Goal: Task Accomplishment & Management: Manage account settings

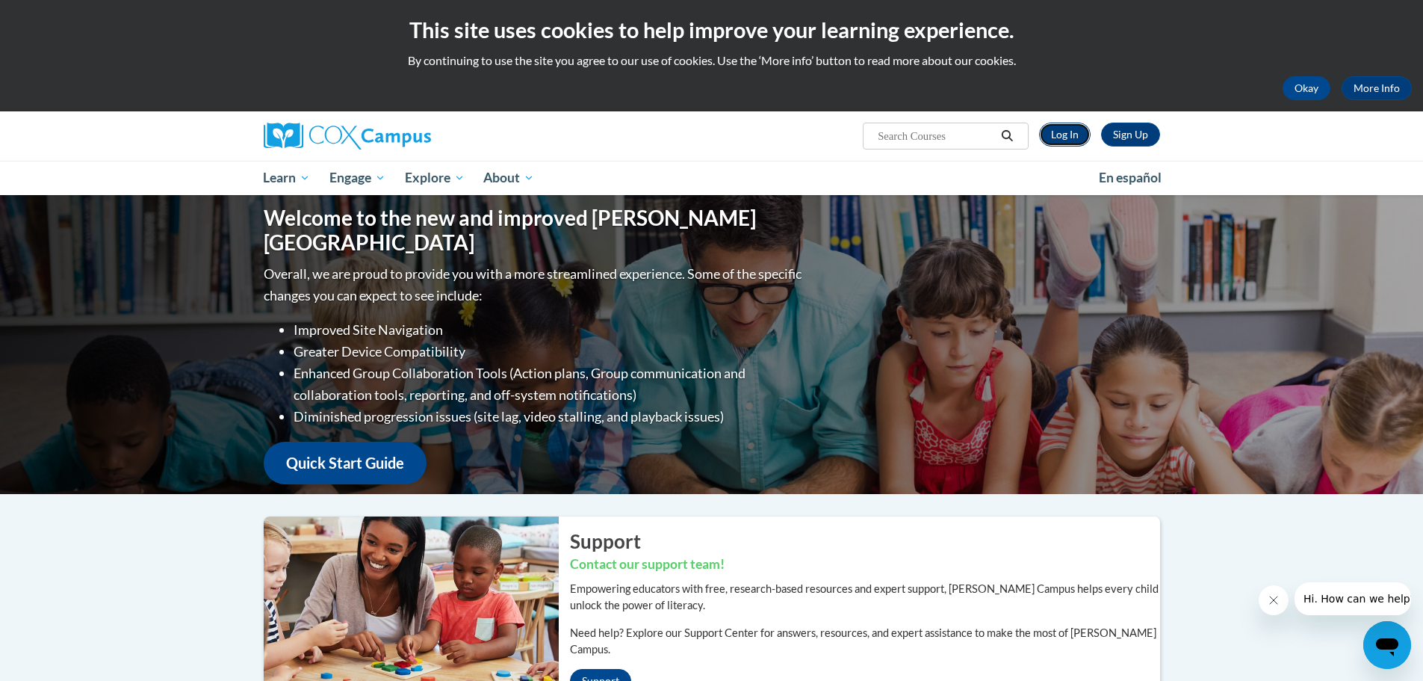
click at [1067, 135] on link "Log In" at bounding box center [1065, 135] width 52 height 24
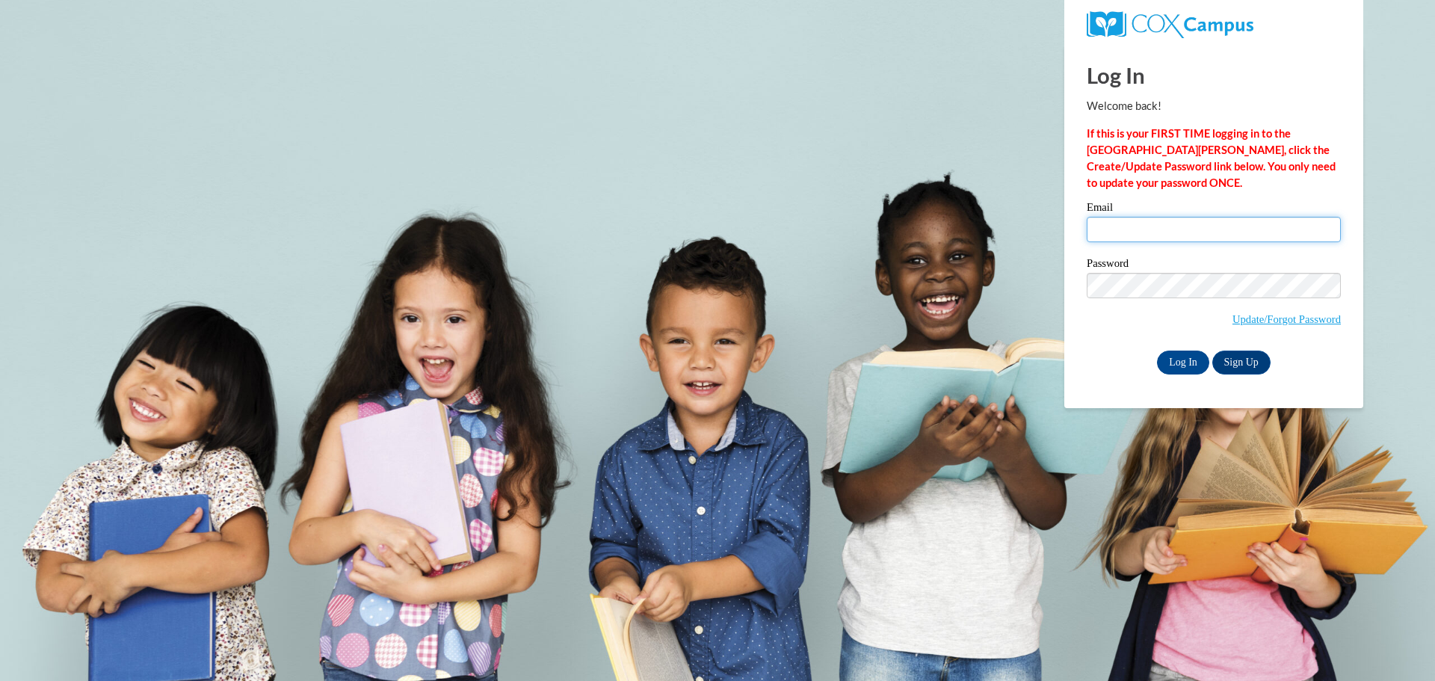
click at [1157, 226] on input "Email" at bounding box center [1213, 229] width 254 height 25
type input "deebra.mitchell@cowetaschools.net"
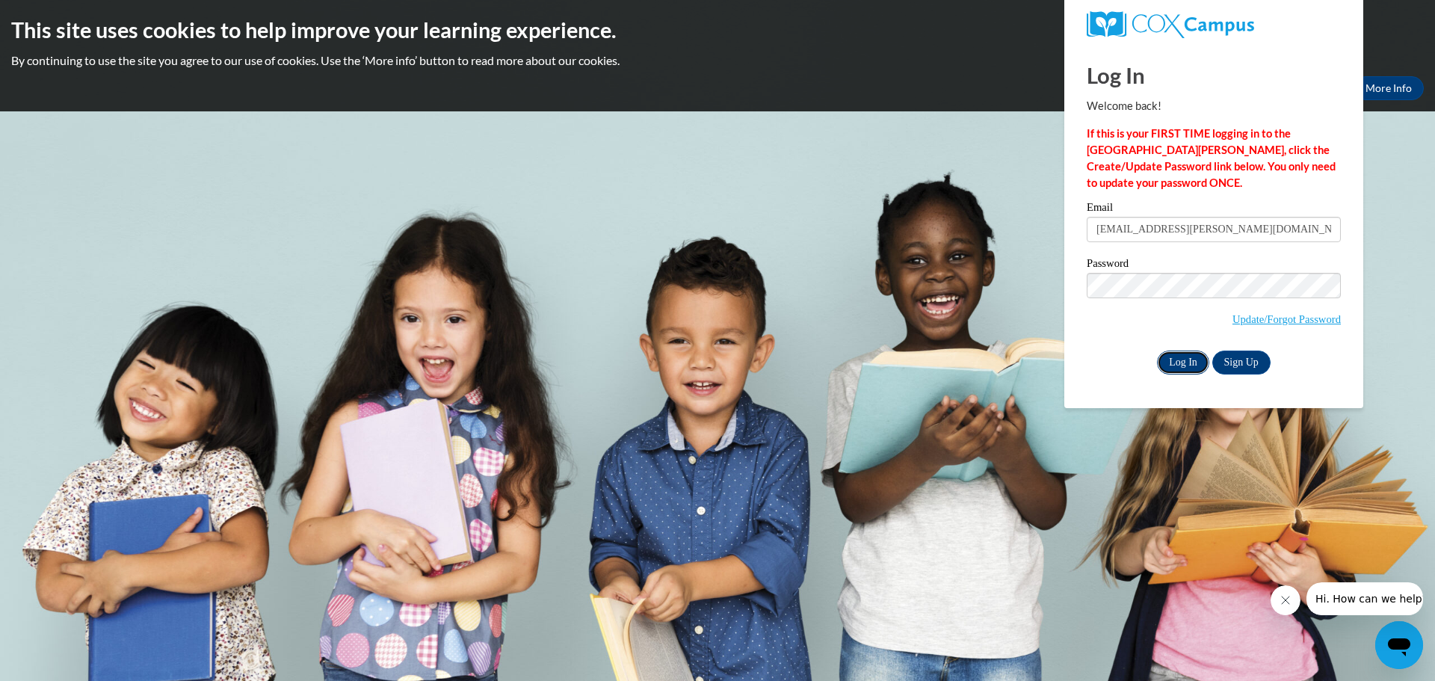
click at [1182, 364] on input "Log In" at bounding box center [1183, 362] width 52 height 24
